Goal: Task Accomplishment & Management: Manage account settings

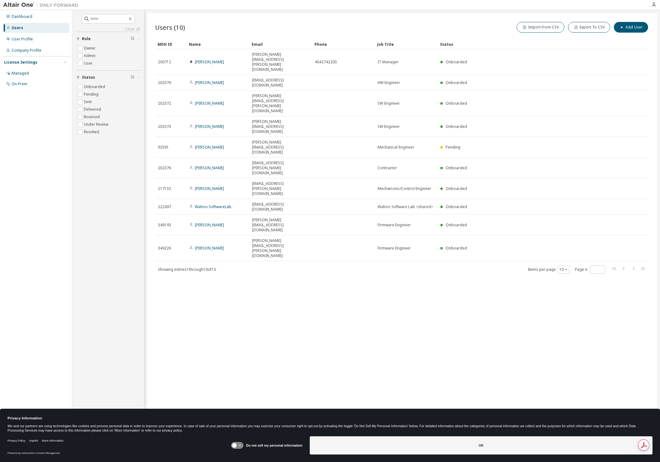
click at [412, 198] on div "Users (10) Import From CSV Export To CSV Add User Clear Load Save Save As Field…" at bounding box center [401, 227] width 509 height 428
